Goal: Task Accomplishment & Management: Complete application form

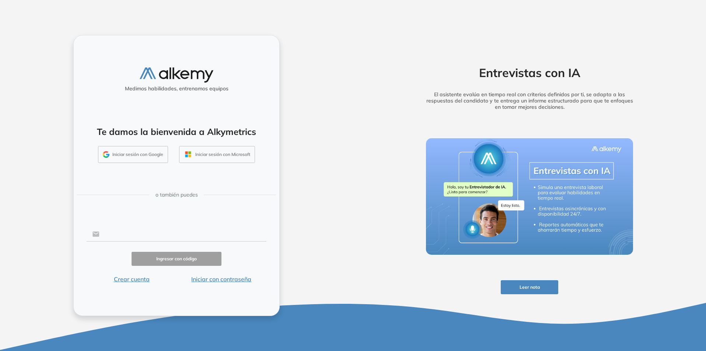
click at [153, 232] on input "text" at bounding box center [183, 234] width 167 height 14
type input "**********"
click at [167, 259] on button "Ingresar con código" at bounding box center [177, 259] width 90 height 14
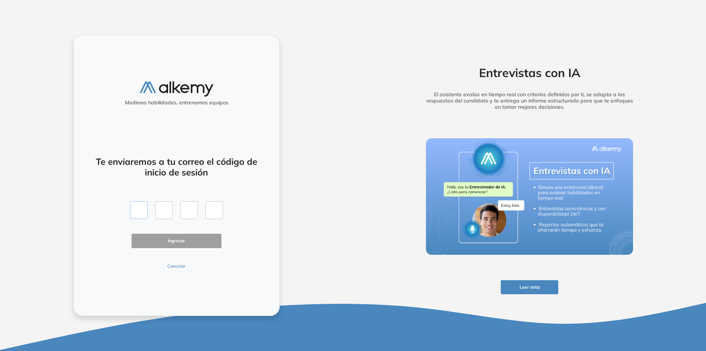
click at [139, 211] on input "text" at bounding box center [139, 210] width 18 height 18
type input "*"
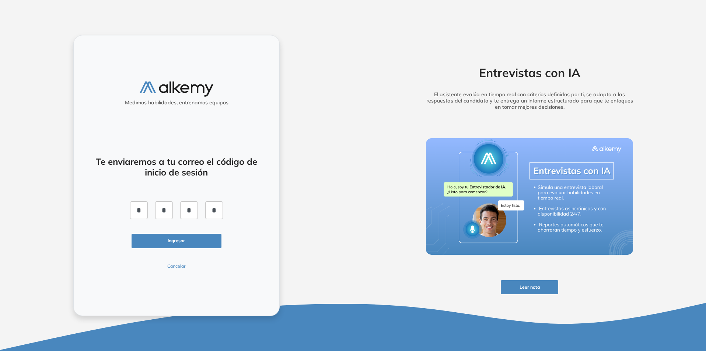
click at [178, 244] on button "Ingresar" at bounding box center [177, 241] width 90 height 14
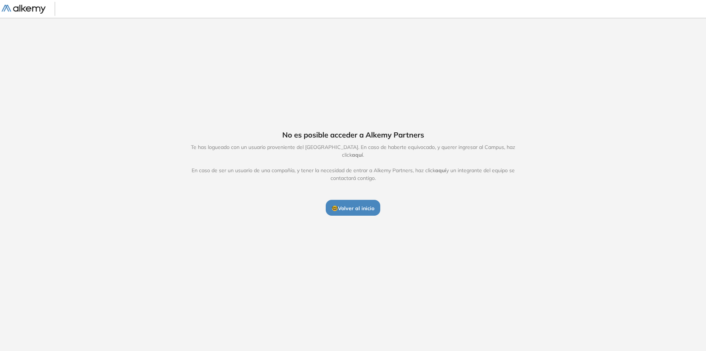
click at [32, 14] on div at bounding box center [32, 8] width 63 height 17
click at [29, 6] on img at bounding box center [23, 9] width 44 height 9
